Goal: Information Seeking & Learning: Learn about a topic

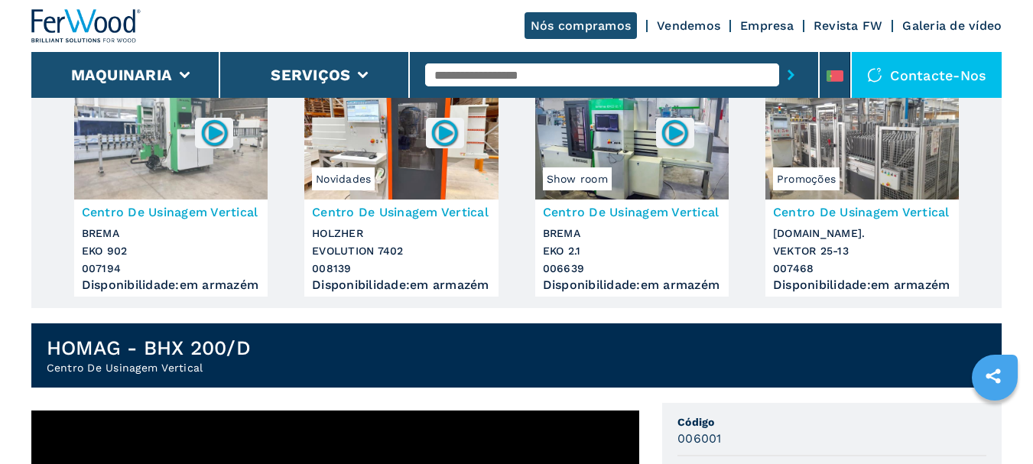
scroll to position [317, 0]
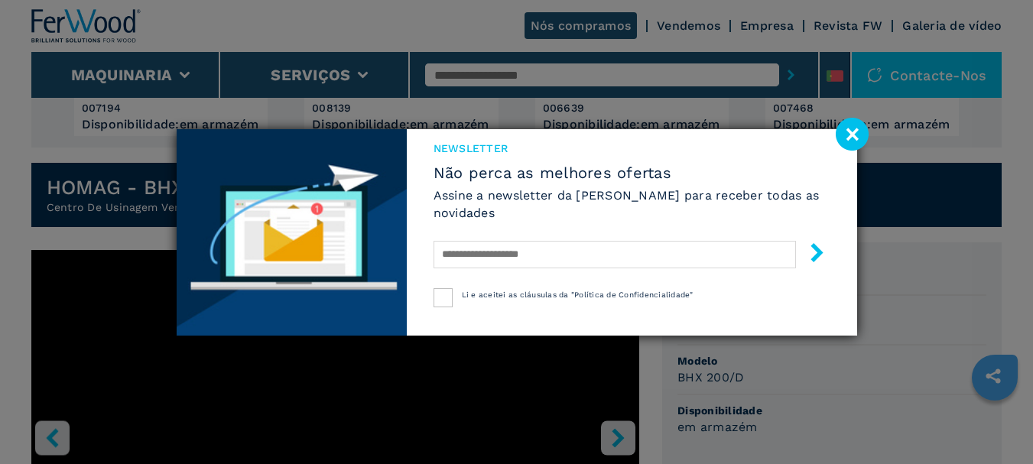
click at [862, 132] on image at bounding box center [852, 134] width 33 height 33
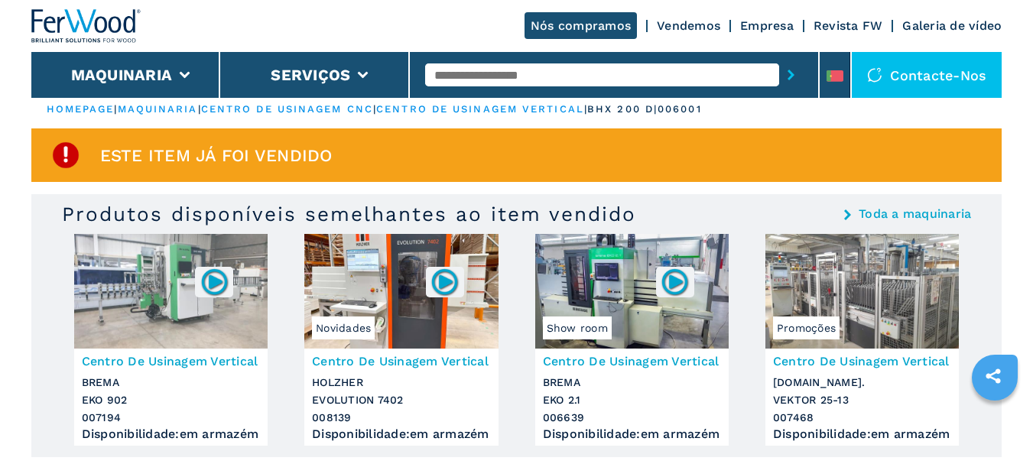
scroll to position [0, 0]
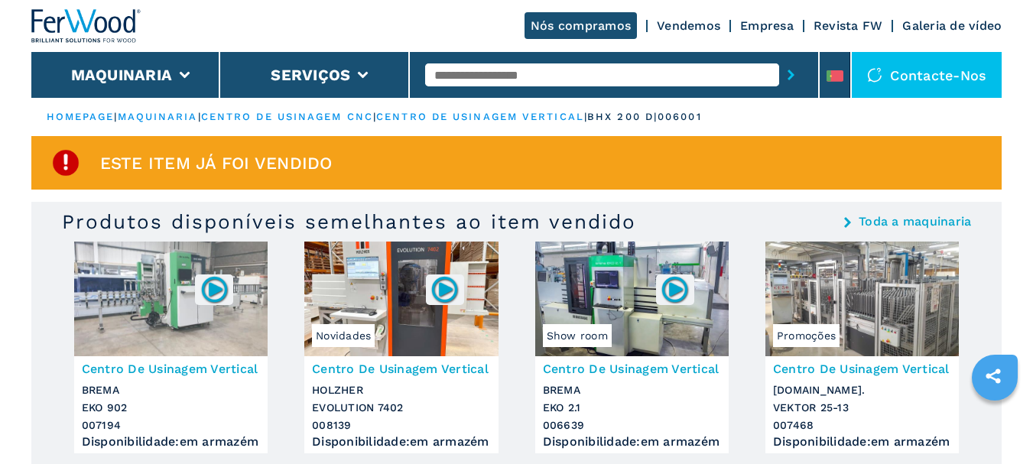
click at [901, 227] on link "Toda a maquinaria" at bounding box center [915, 222] width 112 height 12
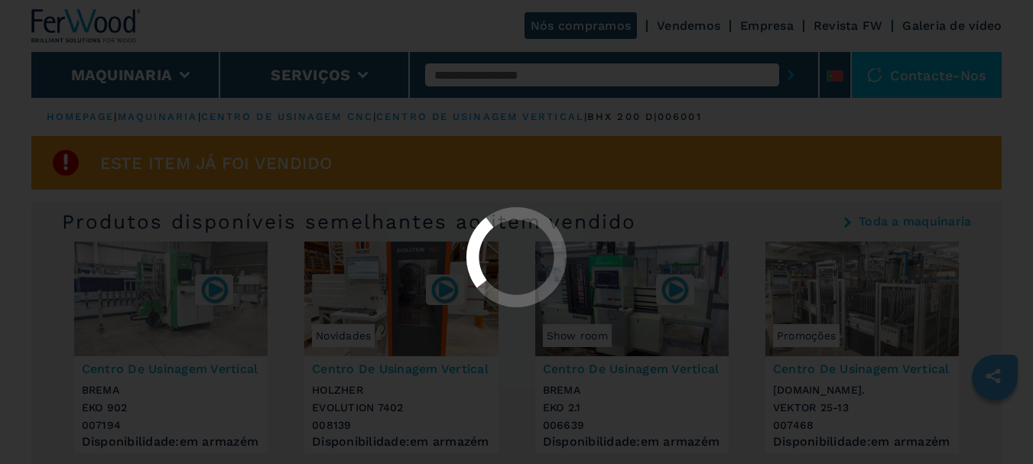
select select "**********"
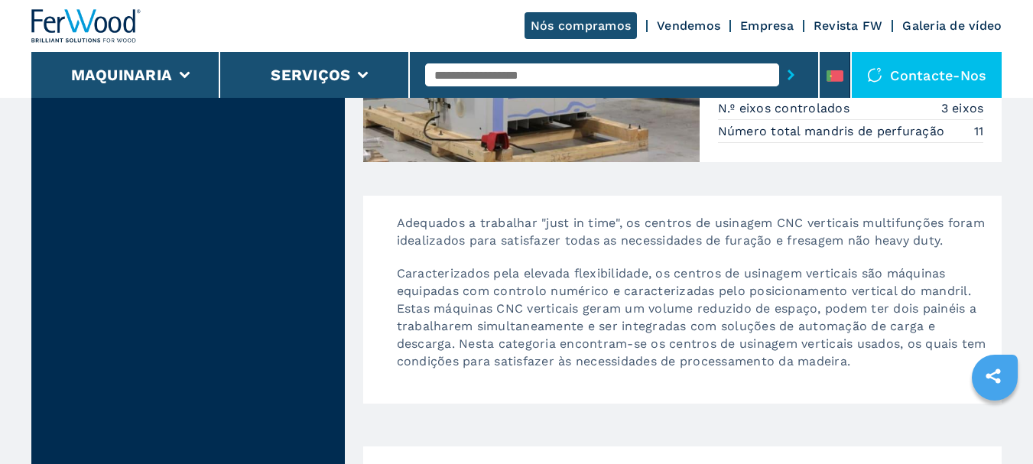
scroll to position [2933, 0]
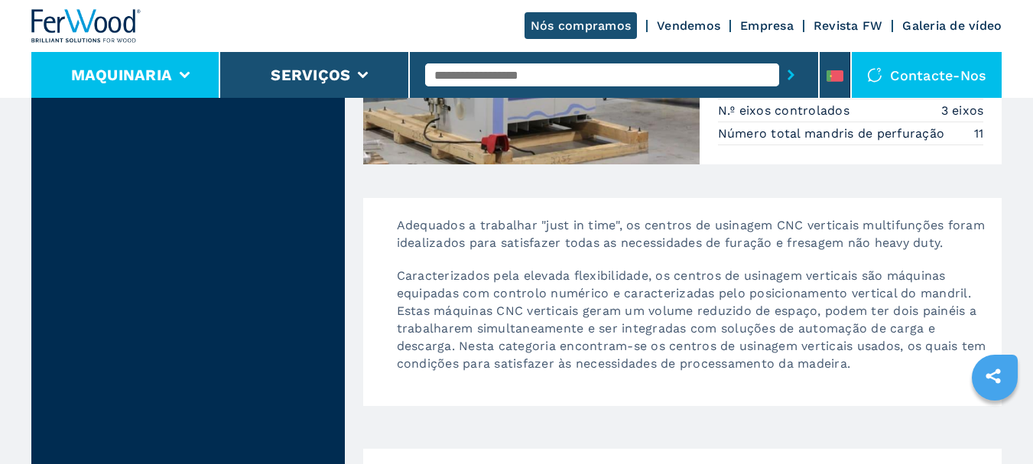
click at [125, 71] on button "Maquinaria" at bounding box center [122, 75] width 102 height 18
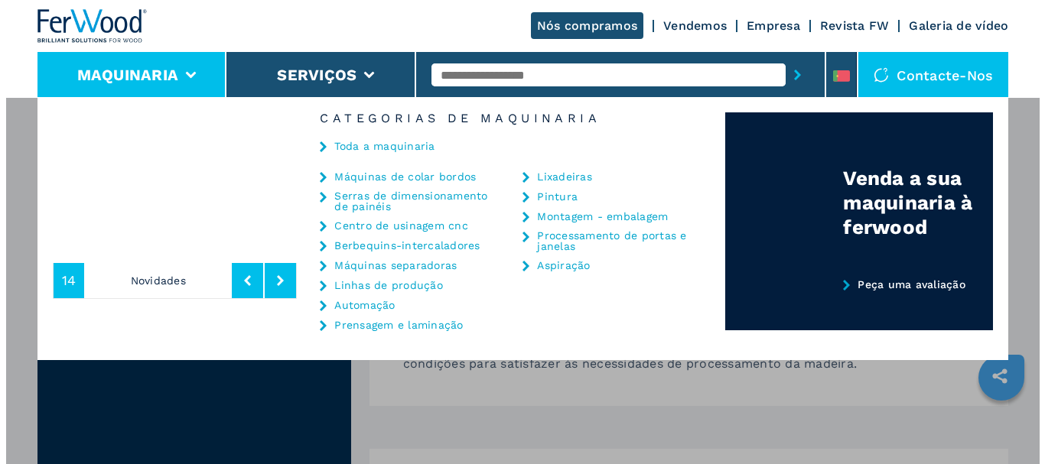
scroll to position [2882, 0]
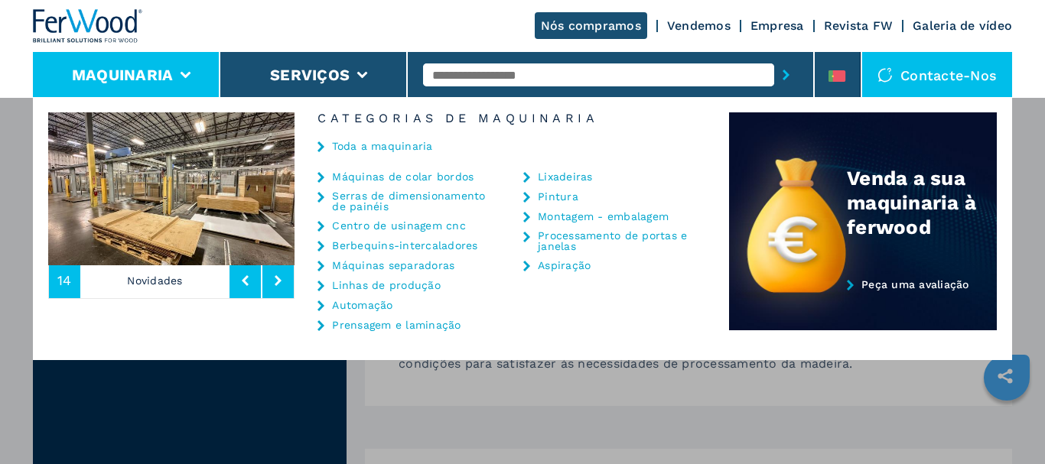
click at [456, 198] on link "Serras de dimensionamento de painéis" at bounding box center [408, 200] width 153 height 21
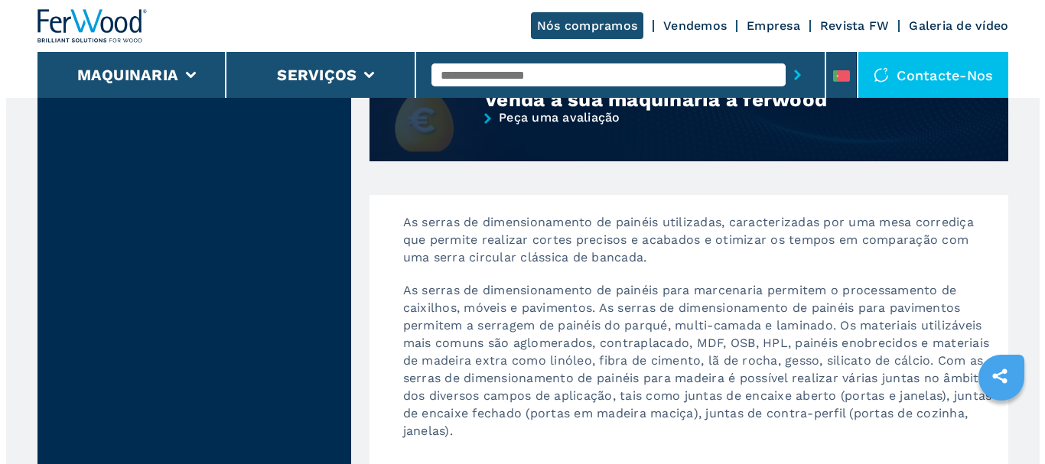
scroll to position [1376, 0]
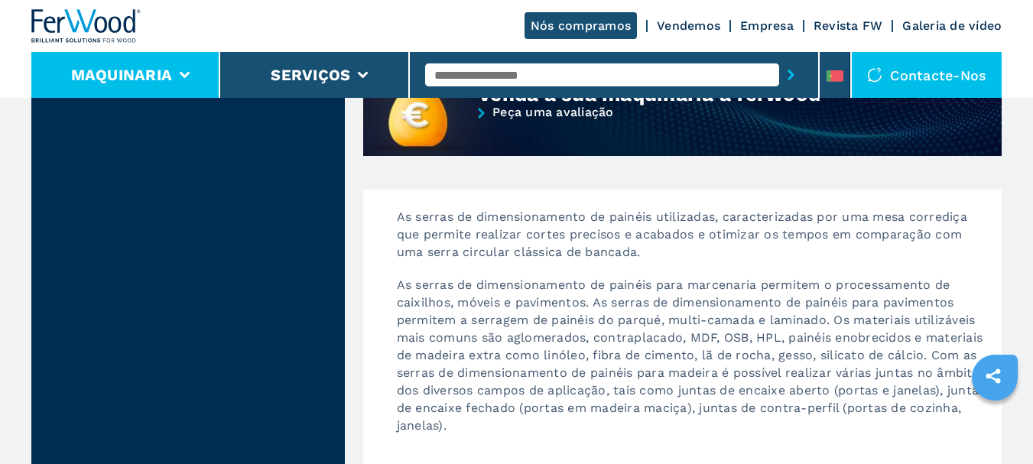
click at [184, 84] on li "Maquinaria" at bounding box center [125, 75] width 189 height 46
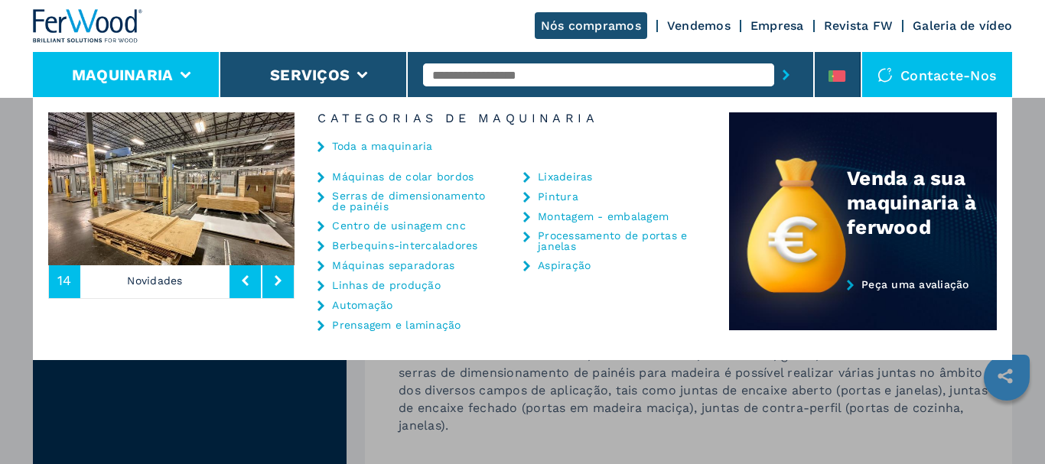
click at [554, 237] on link "Processamento de portas e janelas" at bounding box center [614, 240] width 153 height 21
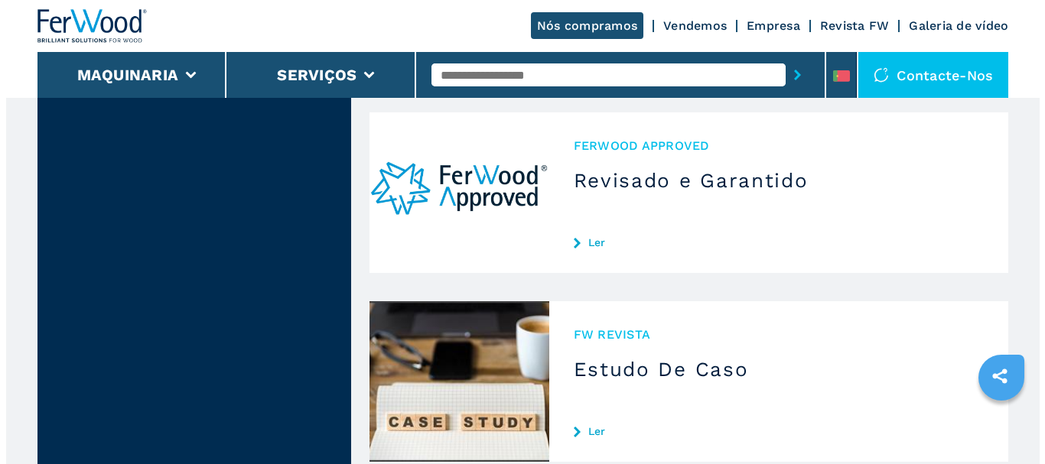
scroll to position [1147, 0]
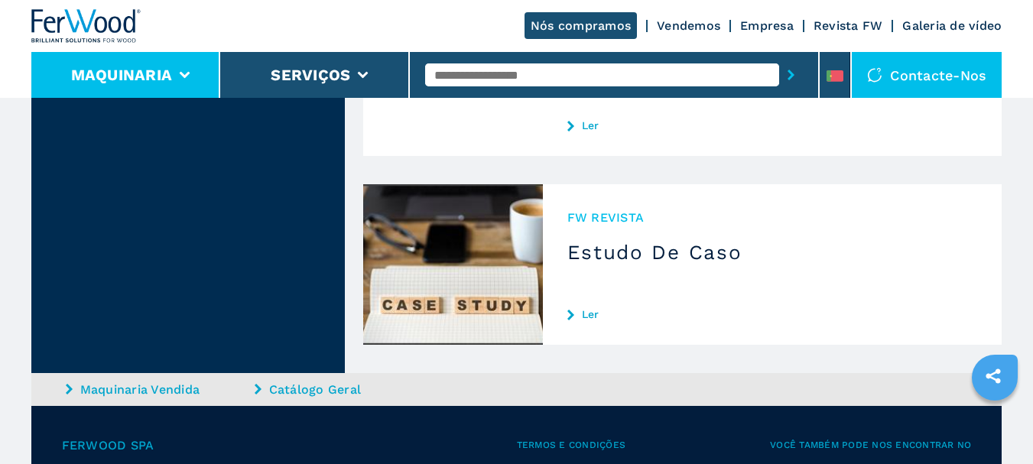
click at [104, 67] on button "Maquinaria" at bounding box center [122, 75] width 102 height 18
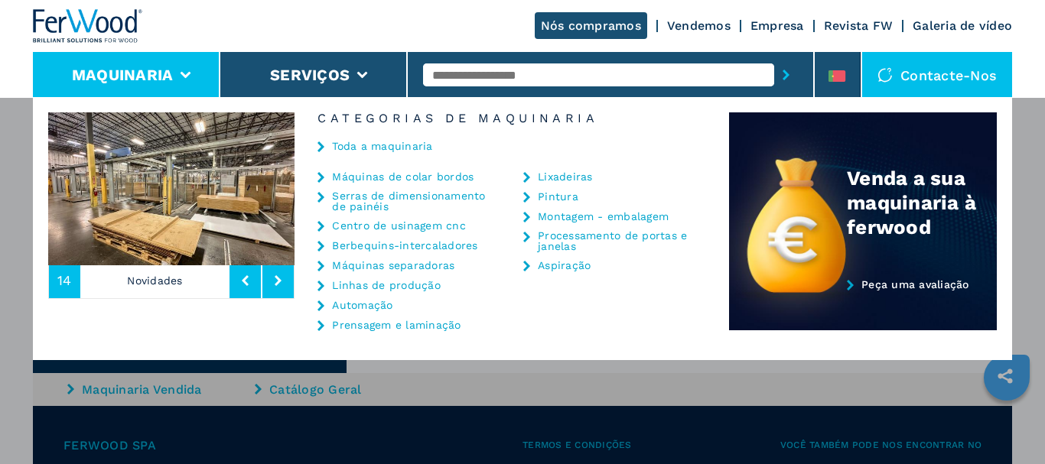
click at [395, 283] on link "Linhas de produção" at bounding box center [386, 285] width 109 height 11
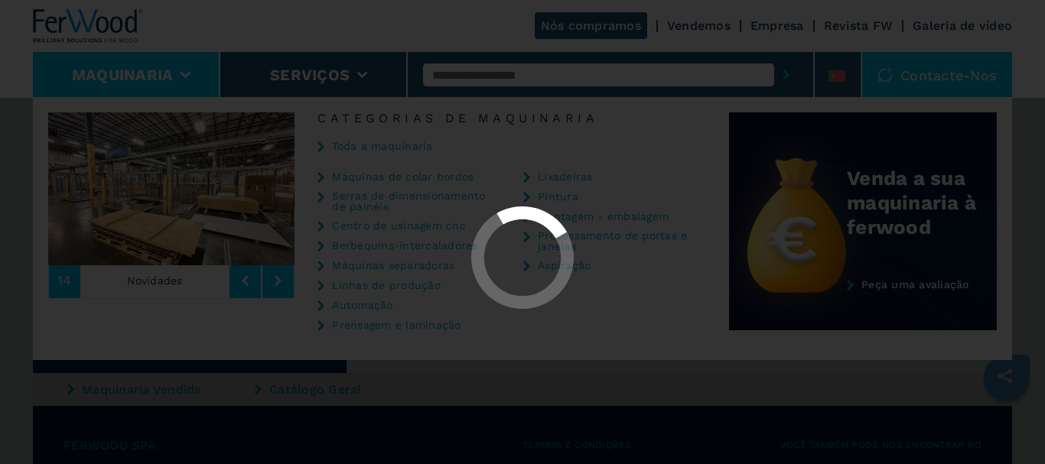
select select "**********"
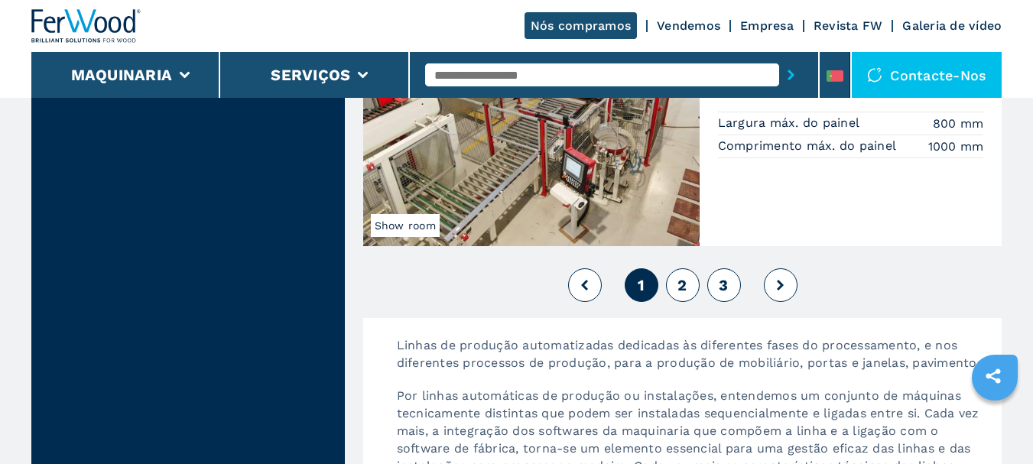
scroll to position [3747, 0]
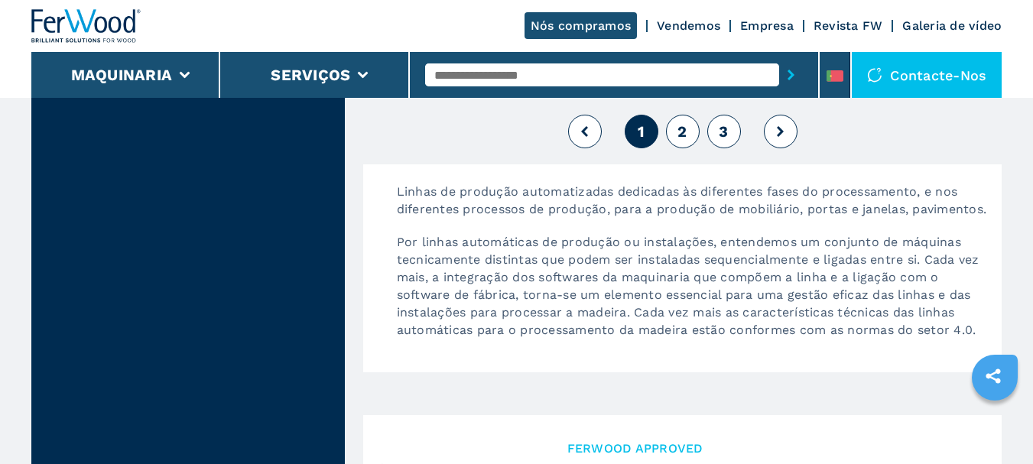
click at [675, 132] on button "2" at bounding box center [683, 132] width 34 height 34
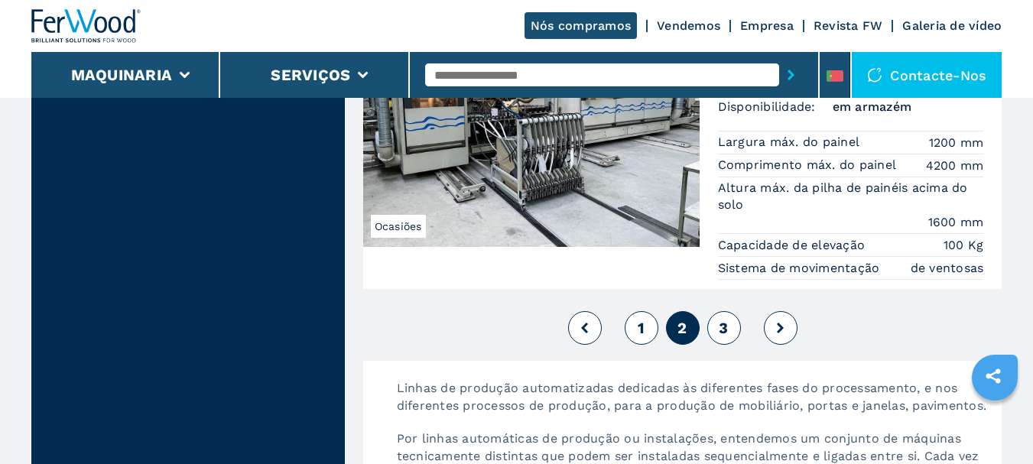
scroll to position [4105, 0]
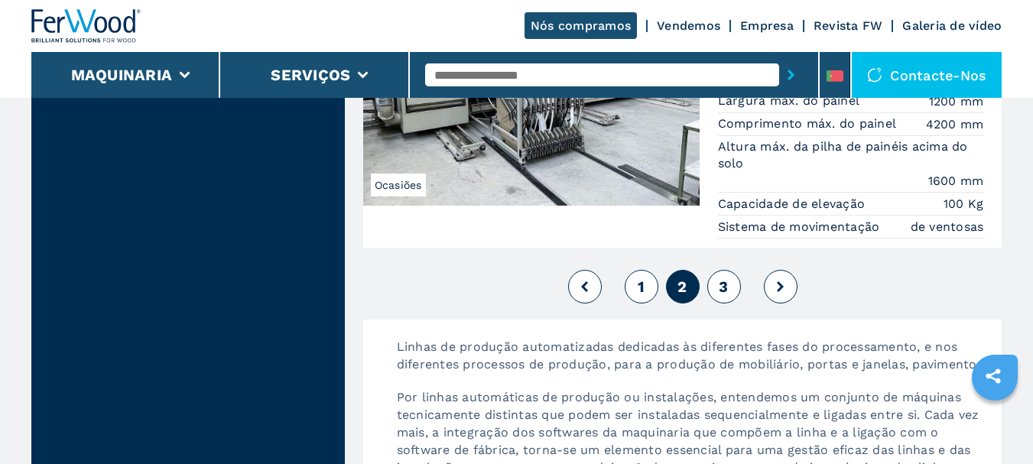
click at [726, 278] on span "3" at bounding box center [723, 287] width 9 height 18
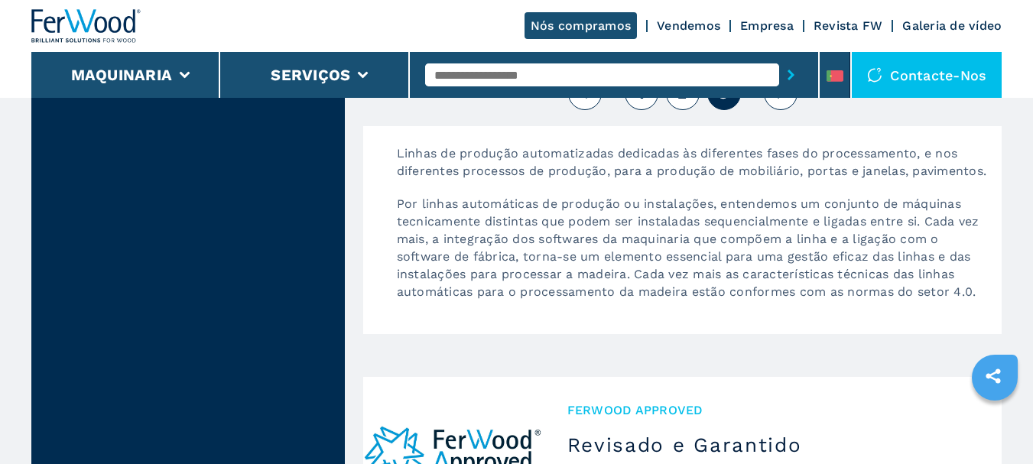
scroll to position [2906, 0]
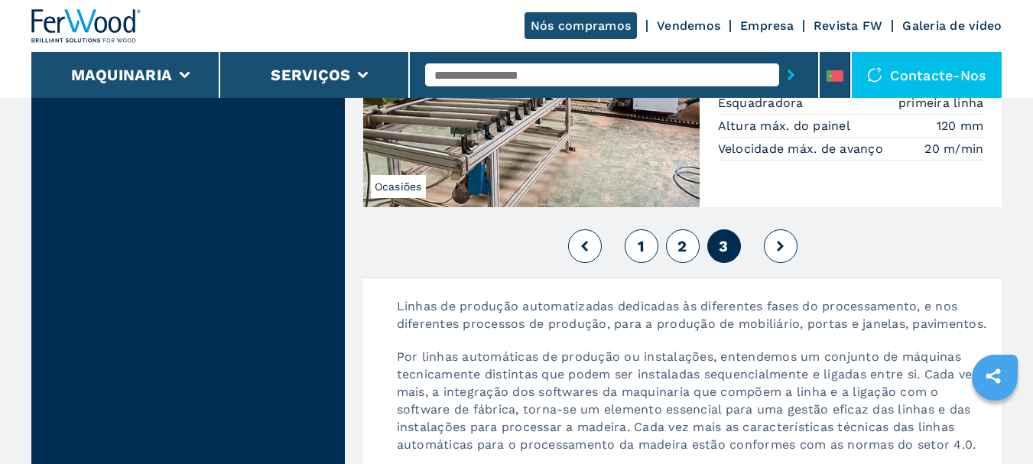
click at [785, 255] on button at bounding box center [781, 246] width 34 height 34
click at [775, 253] on button at bounding box center [781, 246] width 34 height 34
click at [779, 240] on button at bounding box center [781, 246] width 34 height 34
